Goal: Find specific page/section

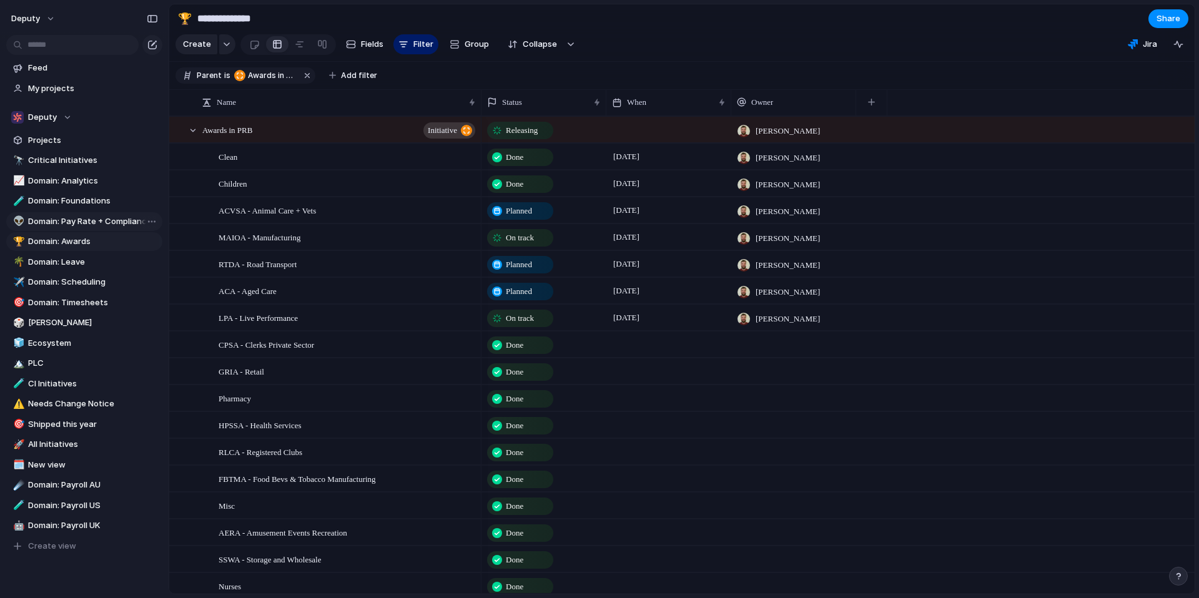
click at [79, 228] on link "👽 Domain: Pay Rate + Compliance" at bounding box center [84, 221] width 156 height 19
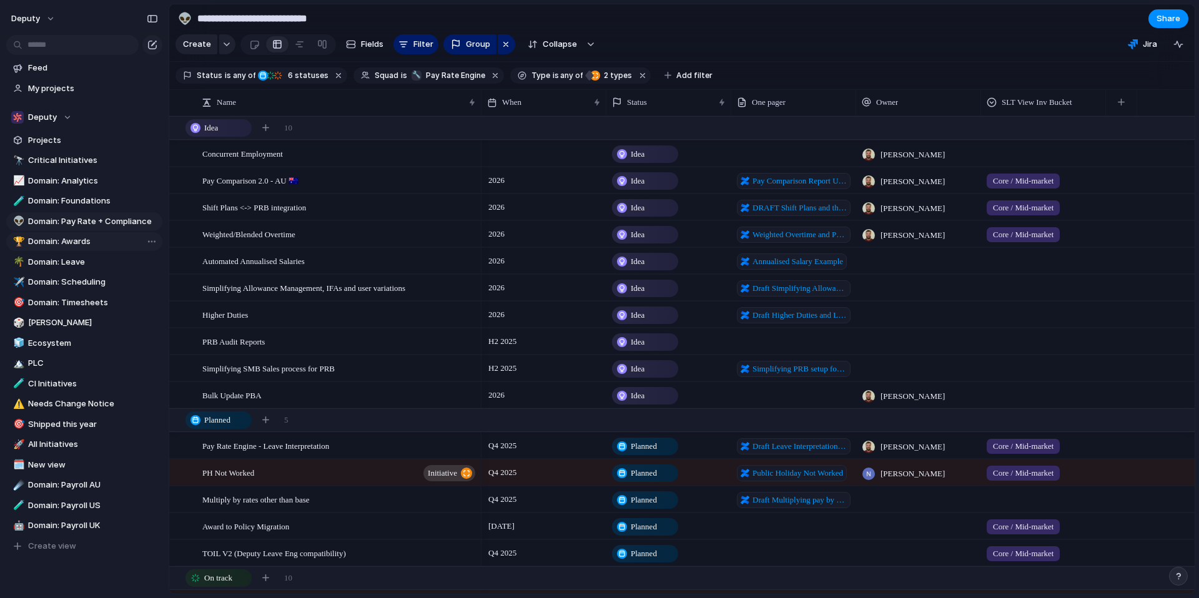
click at [85, 237] on span "Domain: Awards" at bounding box center [93, 241] width 130 height 12
type input "**********"
